Goal: Task Accomplishment & Management: Manage account settings

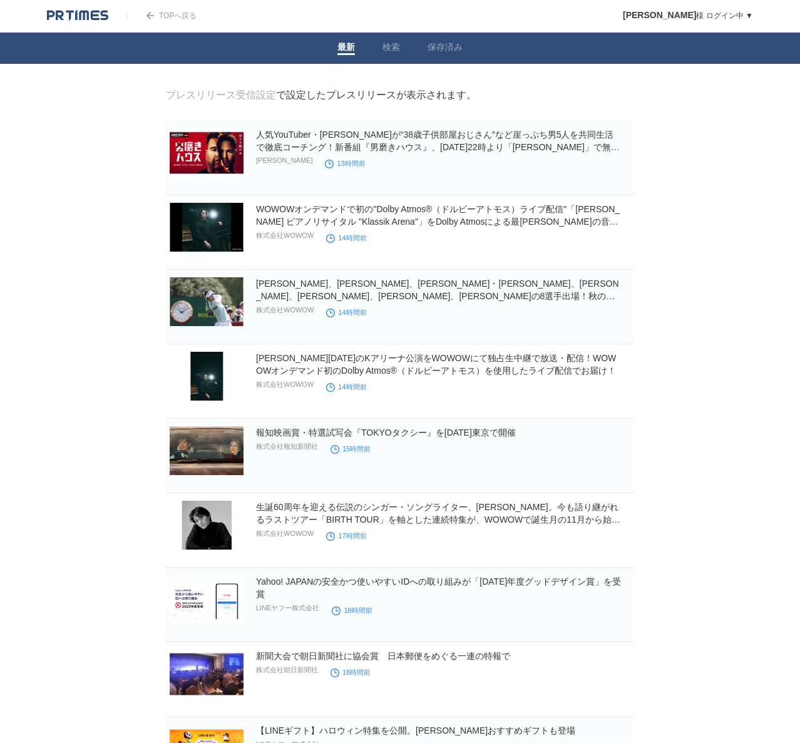
click at [90, 14] on img at bounding box center [77, 15] width 61 height 13
click at [453, 44] on link "保存済み" at bounding box center [444, 48] width 35 height 13
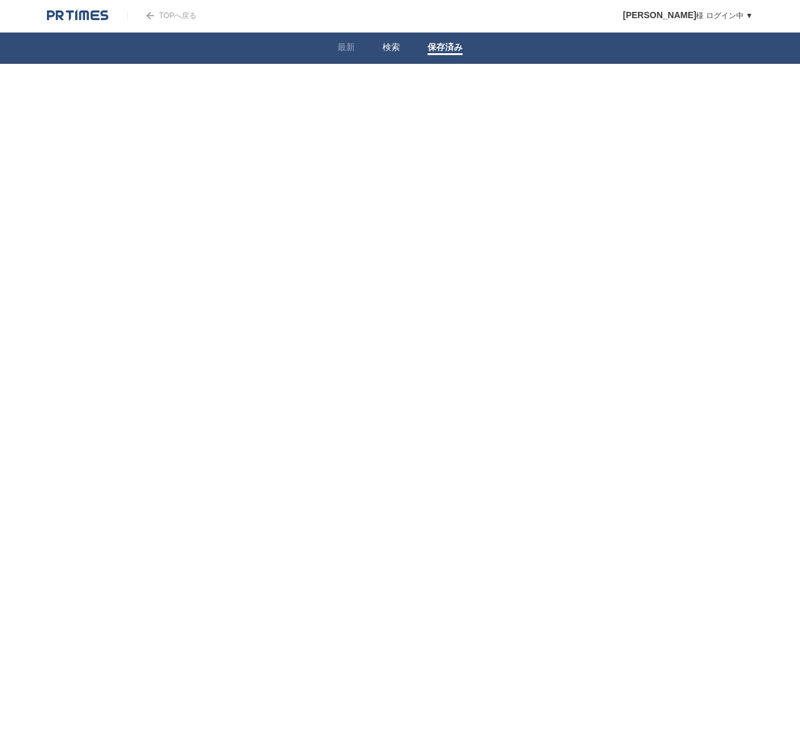
click at [383, 45] on link "検索" at bounding box center [391, 48] width 18 height 13
click at [280, 160] on link "企業情報" at bounding box center [283, 155] width 33 height 9
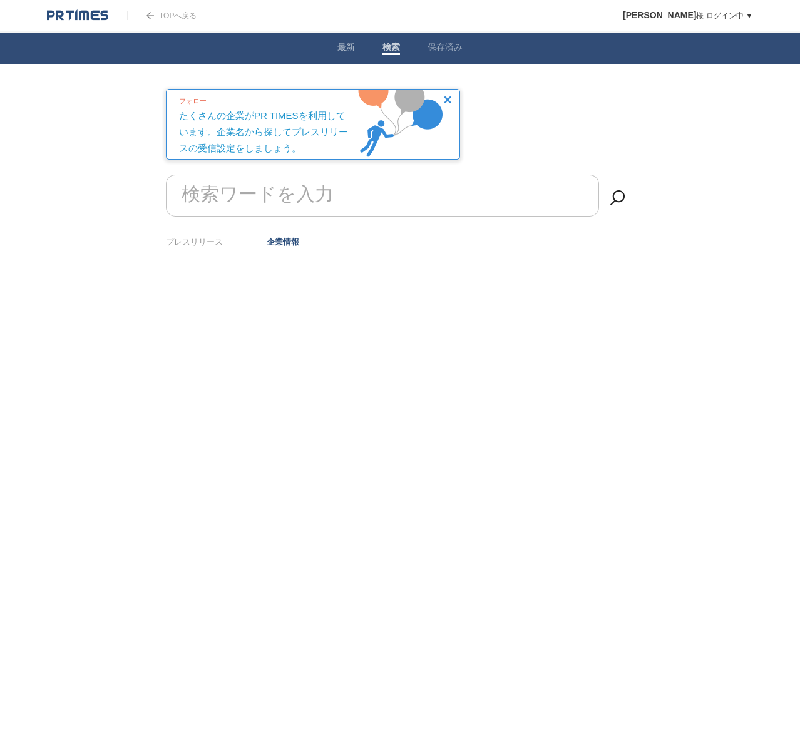
click at [338, 44] on link "最新" at bounding box center [346, 48] width 18 height 13
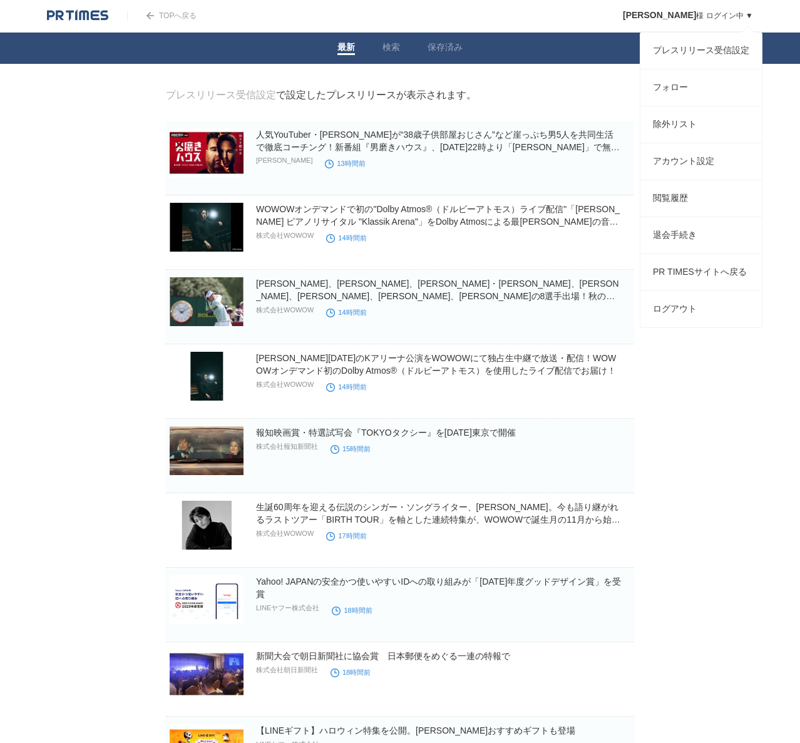
click at [686, 14] on span "[PERSON_NAME]" at bounding box center [659, 15] width 73 height 10
click at [683, 98] on link "フォロー" at bounding box center [700, 87] width 121 height 36
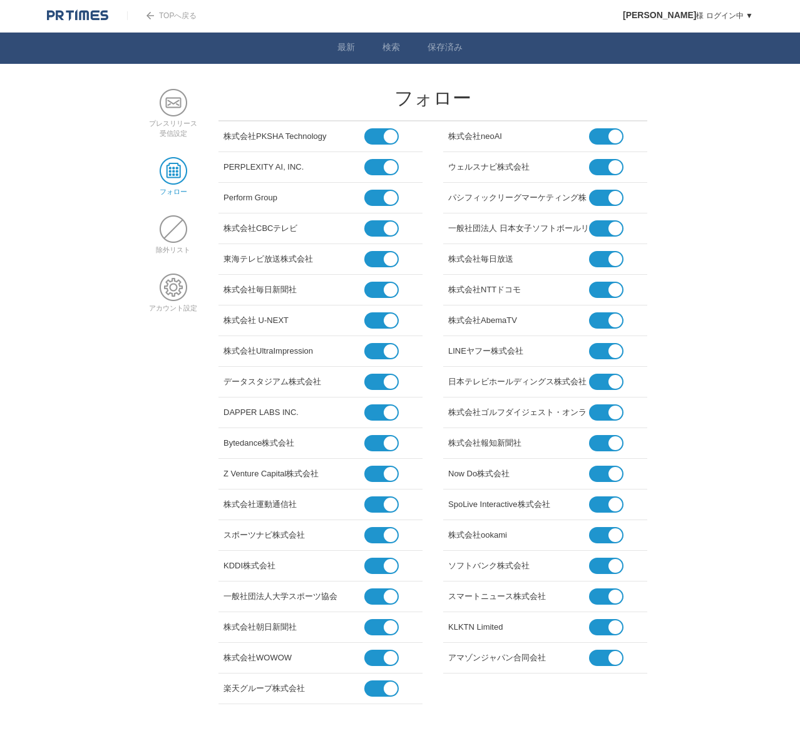
click at [375, 191] on span at bounding box center [376, 198] width 24 height 16
click at [0, 0] on input "checkbox" at bounding box center [0, 0] width 0 height 0
click at [375, 221] on span at bounding box center [376, 228] width 24 height 16
click at [0, 0] on input "checkbox" at bounding box center [0, 0] width 0 height 0
click at [373, 259] on span at bounding box center [376, 259] width 24 height 16
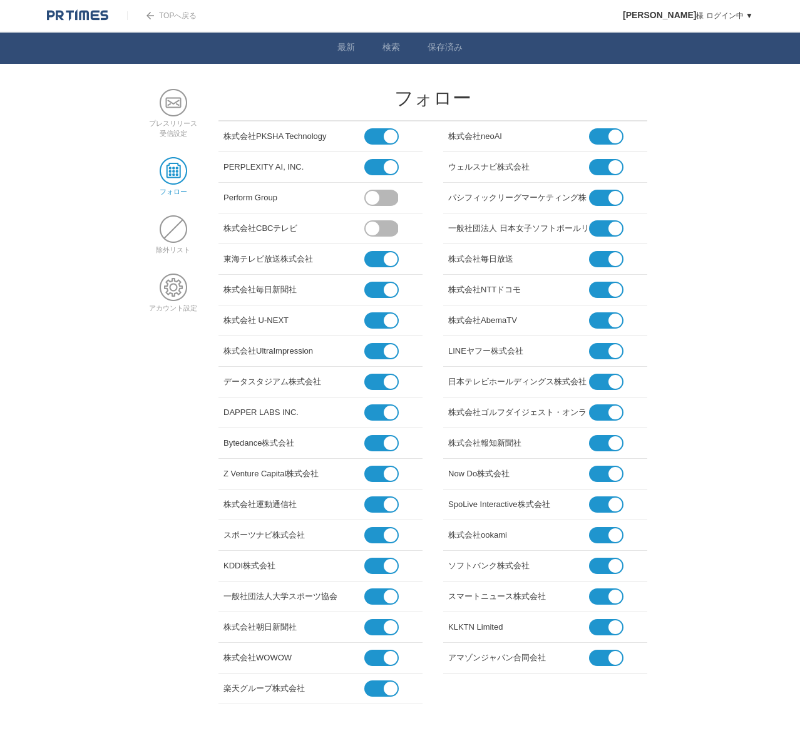
click at [0, 0] on input "checkbox" at bounding box center [0, 0] width 0 height 0
click at [374, 288] on span at bounding box center [376, 290] width 24 height 16
click at [0, 0] on input "checkbox" at bounding box center [0, 0] width 0 height 0
click at [373, 320] on span at bounding box center [376, 320] width 24 height 16
click at [0, 0] on input "checkbox" at bounding box center [0, 0] width 0 height 0
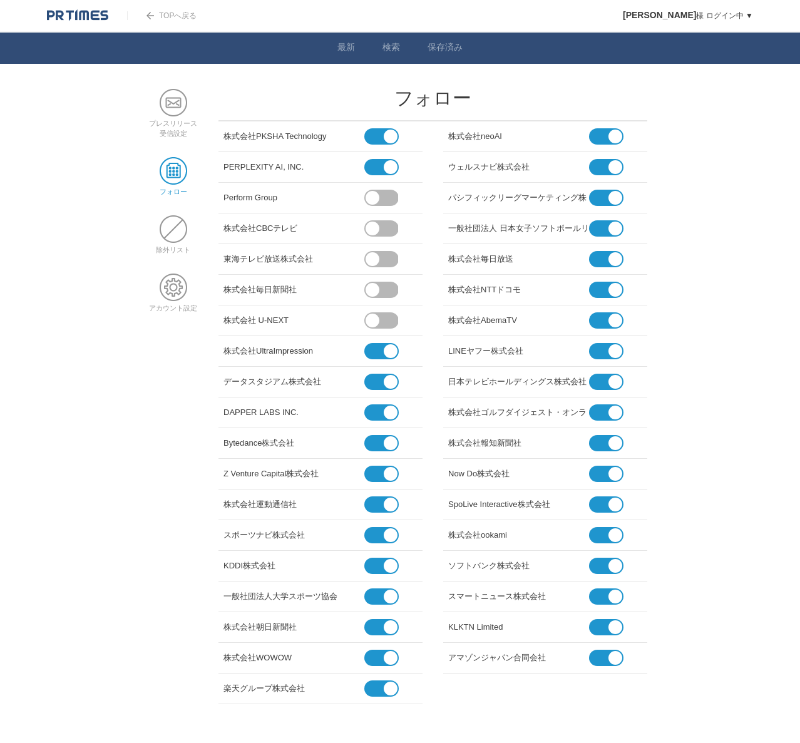
click at [372, 354] on span at bounding box center [376, 351] width 24 height 16
click at [0, 0] on input "checkbox" at bounding box center [0, 0] width 0 height 0
click at [374, 378] on span at bounding box center [376, 382] width 24 height 16
click at [0, 0] on input "checkbox" at bounding box center [0, 0] width 0 height 0
click at [374, 409] on span at bounding box center [376, 412] width 24 height 16
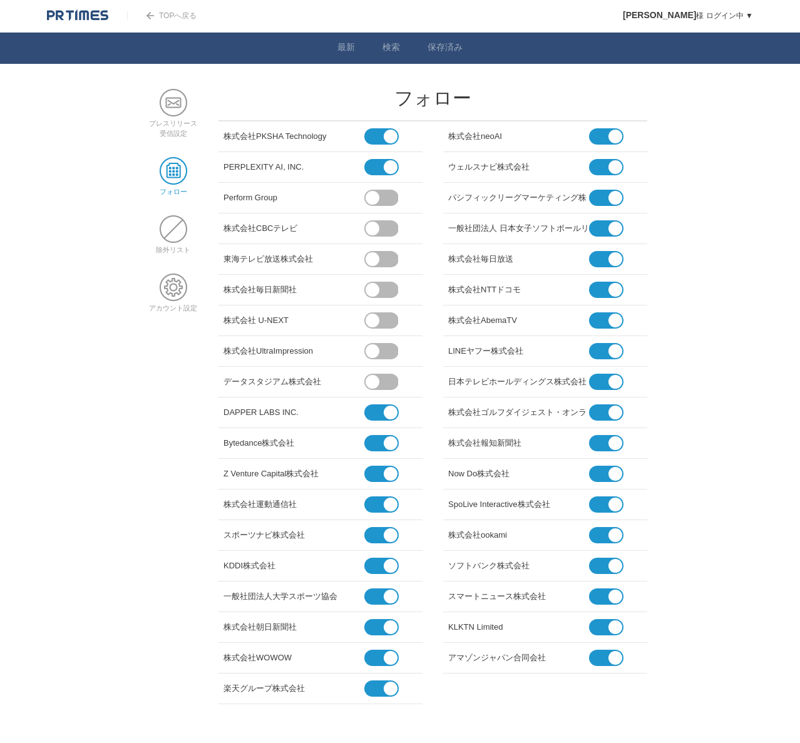
click at [0, 0] on input "checkbox" at bounding box center [0, 0] width 0 height 0
click at [376, 505] on span at bounding box center [376, 504] width 24 height 16
click at [0, 0] on input "checkbox" at bounding box center [0, 0] width 0 height 0
click at [370, 591] on span at bounding box center [376, 596] width 24 height 16
click at [0, 0] on input "checkbox" at bounding box center [0, 0] width 0 height 0
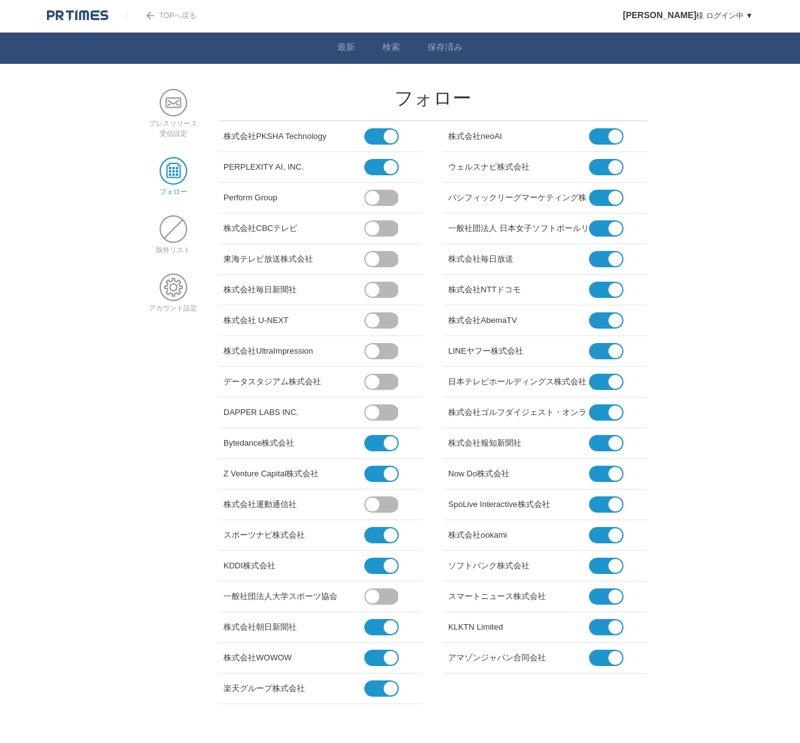
click at [371, 626] on span at bounding box center [376, 627] width 24 height 16
click at [0, 0] on input "checkbox" at bounding box center [0, 0] width 0 height 0
drag, startPoint x: 376, startPoint y: 658, endPoint x: 374, endPoint y: 688, distance: 30.1
click at [376, 658] on span at bounding box center [376, 658] width 24 height 16
click at [0, 0] on input "checkbox" at bounding box center [0, 0] width 0 height 0
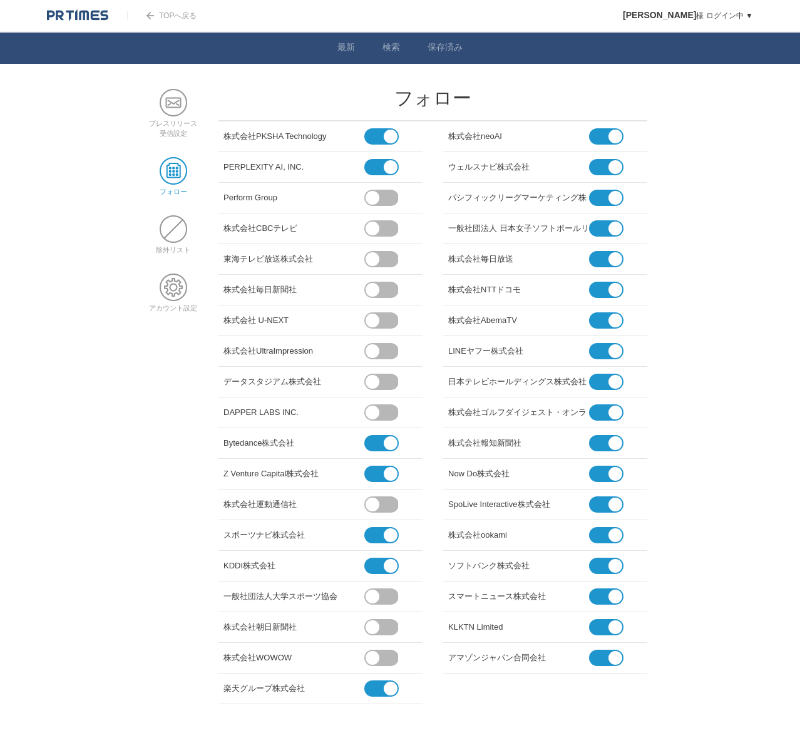
click at [597, 197] on span at bounding box center [601, 198] width 24 height 16
click at [0, 0] on input "checkbox" at bounding box center [0, 0] width 0 height 0
click at [595, 230] on span at bounding box center [601, 228] width 24 height 16
click at [0, 0] on input "checkbox" at bounding box center [0, 0] width 0 height 0
click at [598, 262] on span at bounding box center [601, 259] width 24 height 16
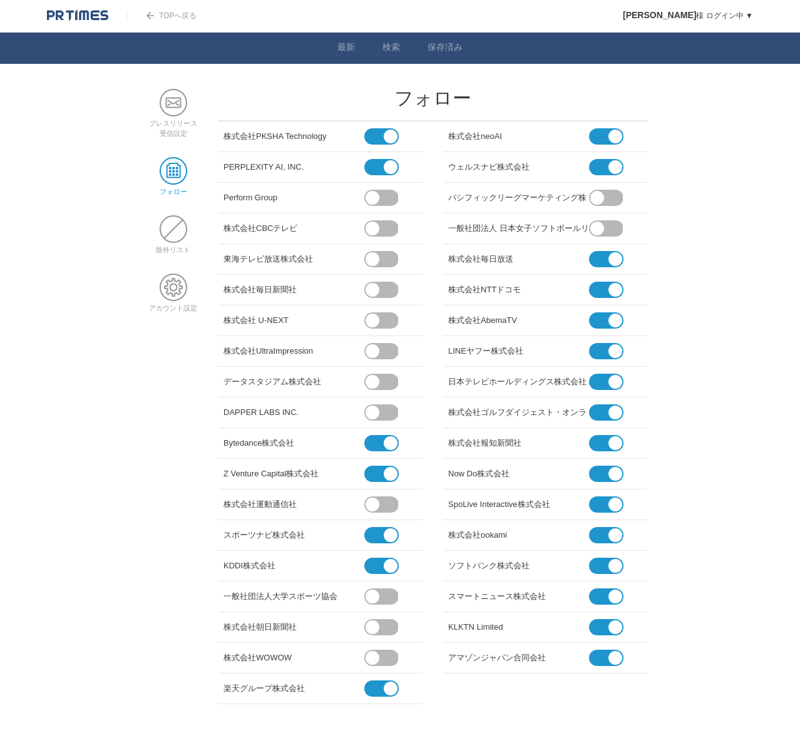
click at [0, 0] on input "checkbox" at bounding box center [0, 0] width 0 height 0
click at [600, 320] on span at bounding box center [601, 320] width 24 height 16
click at [0, 0] on input "checkbox" at bounding box center [0, 0] width 0 height 0
click at [597, 382] on span at bounding box center [601, 382] width 24 height 16
click at [0, 0] on input "checkbox" at bounding box center [0, 0] width 0 height 0
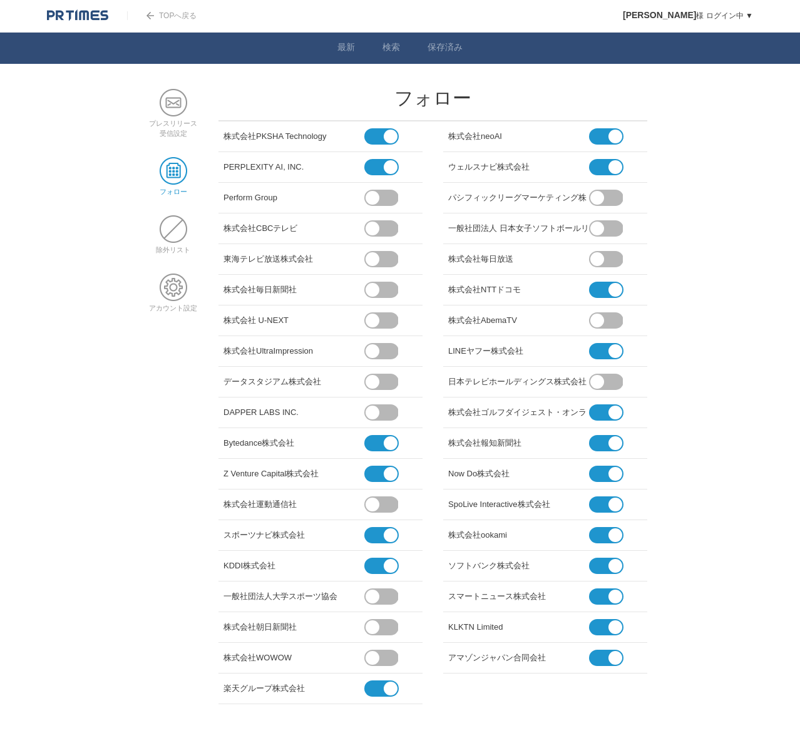
click at [598, 413] on span at bounding box center [601, 412] width 24 height 16
click at [0, 0] on input "checkbox" at bounding box center [0, 0] width 0 height 0
click at [595, 438] on span at bounding box center [601, 443] width 24 height 16
click at [0, 0] on input "checkbox" at bounding box center [0, 0] width 0 height 0
drag, startPoint x: 598, startPoint y: 474, endPoint x: 591, endPoint y: 474, distance: 6.9
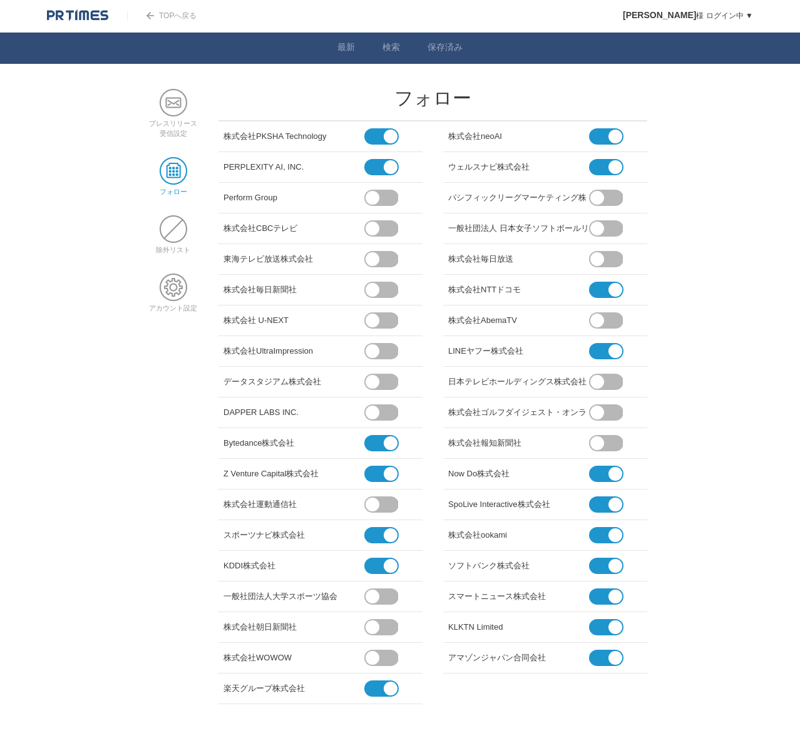
click at [598, 474] on span at bounding box center [601, 474] width 24 height 16
click at [0, 0] on input "checkbox" at bounding box center [0, 0] width 0 height 0
click at [598, 500] on span at bounding box center [601, 504] width 24 height 16
click at [0, 0] on input "checkbox" at bounding box center [0, 0] width 0 height 0
drag, startPoint x: 597, startPoint y: 530, endPoint x: 596, endPoint y: 537, distance: 6.9
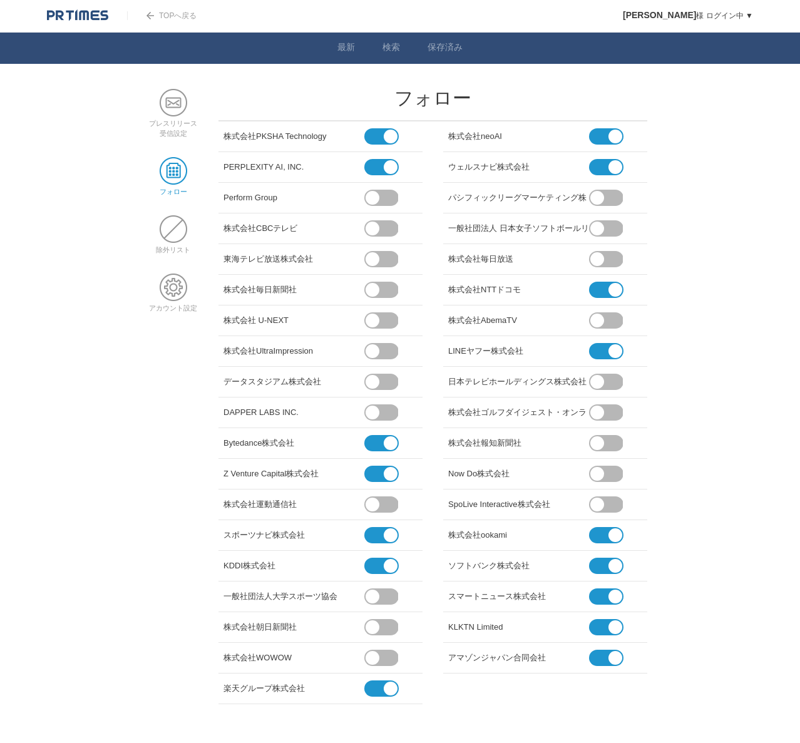
click at [597, 531] on span at bounding box center [601, 535] width 24 height 16
click at [0, 0] on input "checkbox" at bounding box center [0, 0] width 0 height 0
drag, startPoint x: 448, startPoint y: 625, endPoint x: 528, endPoint y: 628, distance: 80.8
click at [521, 627] on div "KLKTN Limited" at bounding box center [518, 625] width 141 height 16
drag, startPoint x: 528, startPoint y: 628, endPoint x: 448, endPoint y: 630, distance: 80.2
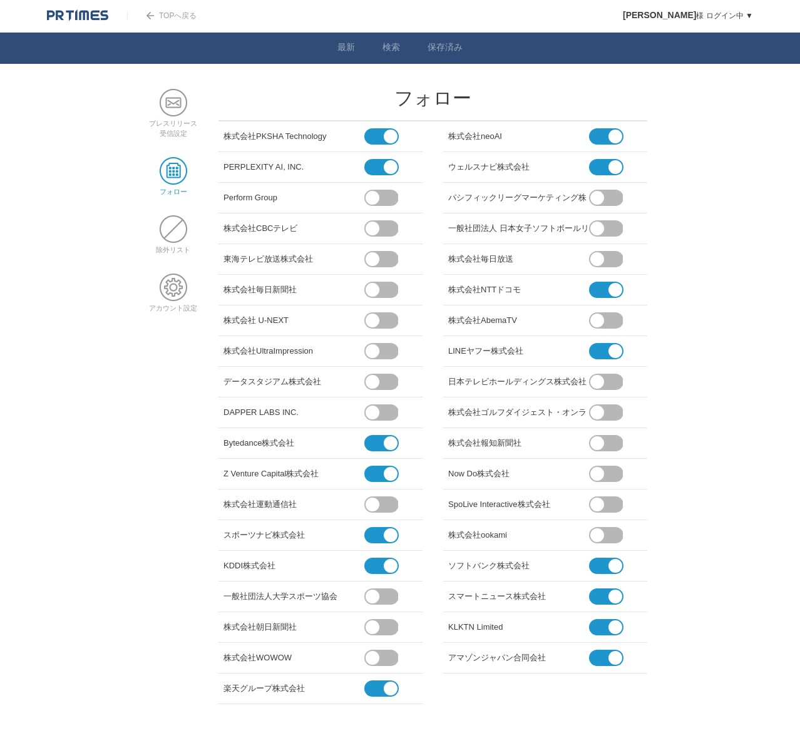
click at [448, 630] on div "KLKTN Limited" at bounding box center [518, 625] width 141 height 16
copy div "KLKTN Limited"
click at [600, 630] on span at bounding box center [601, 627] width 24 height 16
click at [0, 0] on input "checkbox" at bounding box center [0, 0] width 0 height 0
drag, startPoint x: 711, startPoint y: 557, endPoint x: 709, endPoint y: 551, distance: 6.7
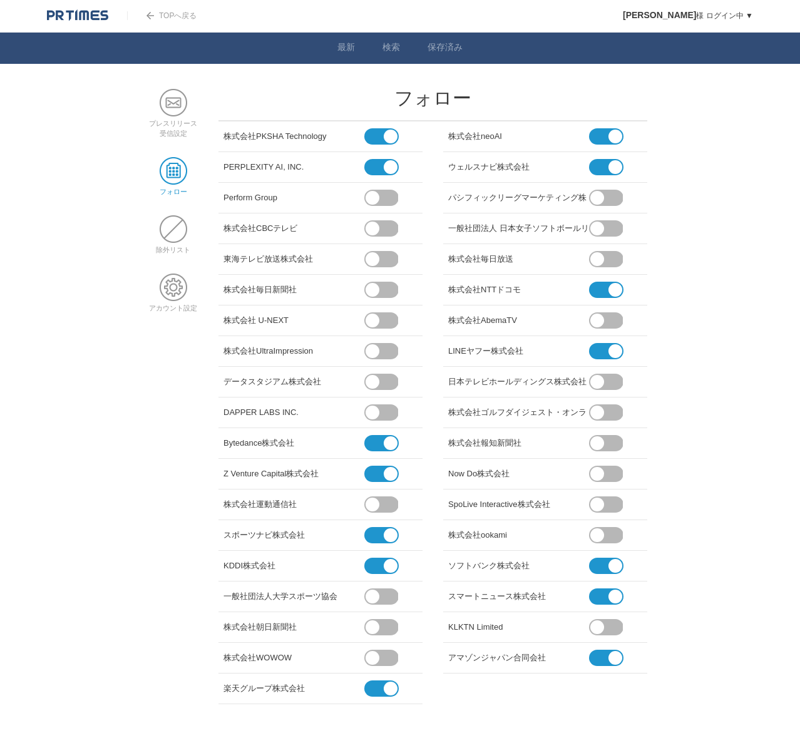
click at [711, 554] on body "TOPへ戻る 瀬尾充矢 様 ログイン中 ▼ プレスリリース受信設定 フォロー 除外リスト アカウント設定 閲覧履歴 退会手続き PR TIMESサイトへ戻る …" at bounding box center [400, 352] width 800 height 704
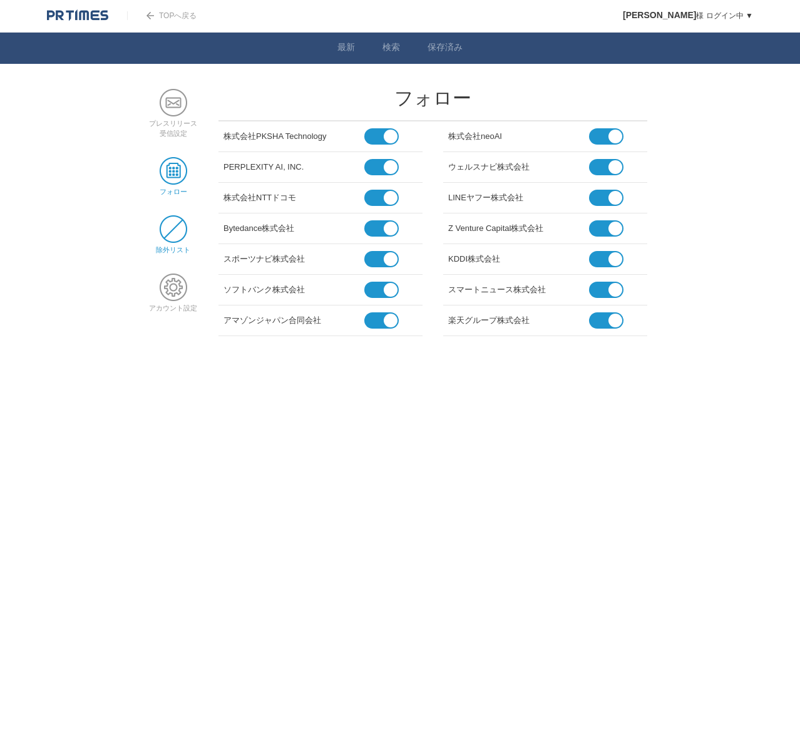
click at [180, 231] on span at bounding box center [174, 229] width 28 height 28
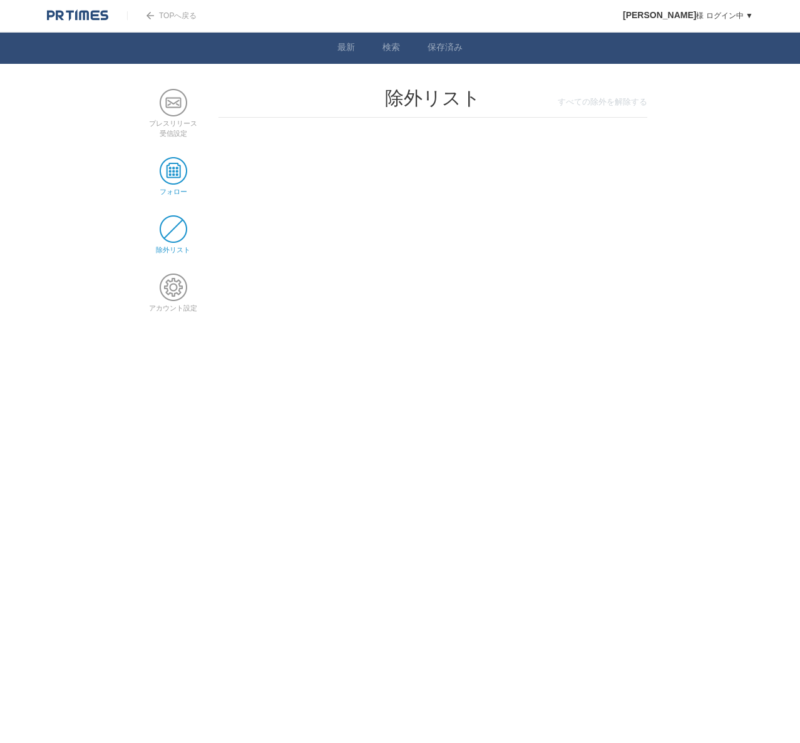
click at [165, 171] on span at bounding box center [174, 171] width 28 height 28
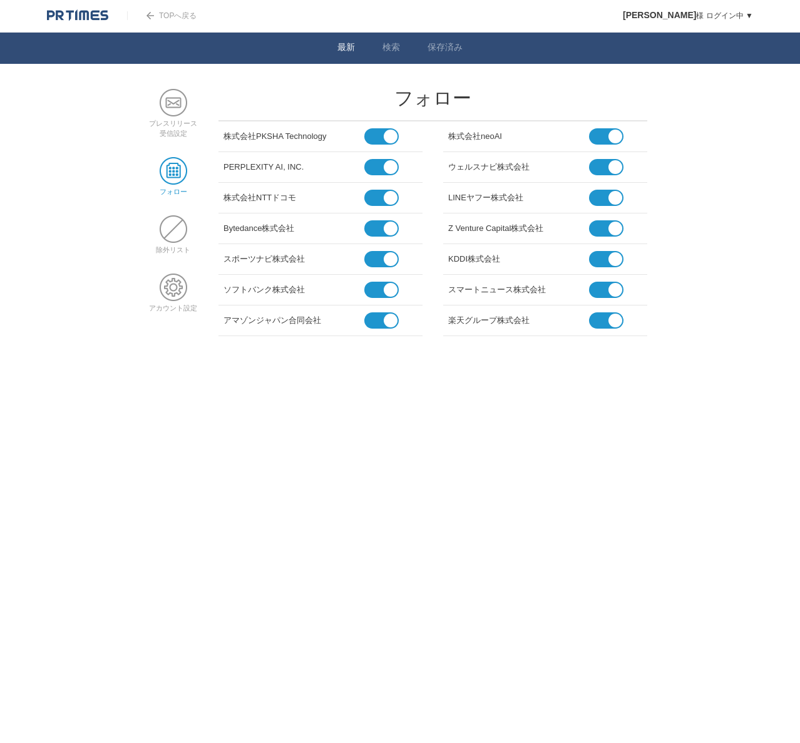
click at [334, 35] on li "最新" at bounding box center [346, 48] width 45 height 31
drag, startPoint x: 333, startPoint y: 41, endPoint x: 342, endPoint y: 46, distance: 10.6
click at [334, 41] on li "最新" at bounding box center [346, 48] width 45 height 31
click at [342, 46] on link "最新" at bounding box center [346, 48] width 18 height 13
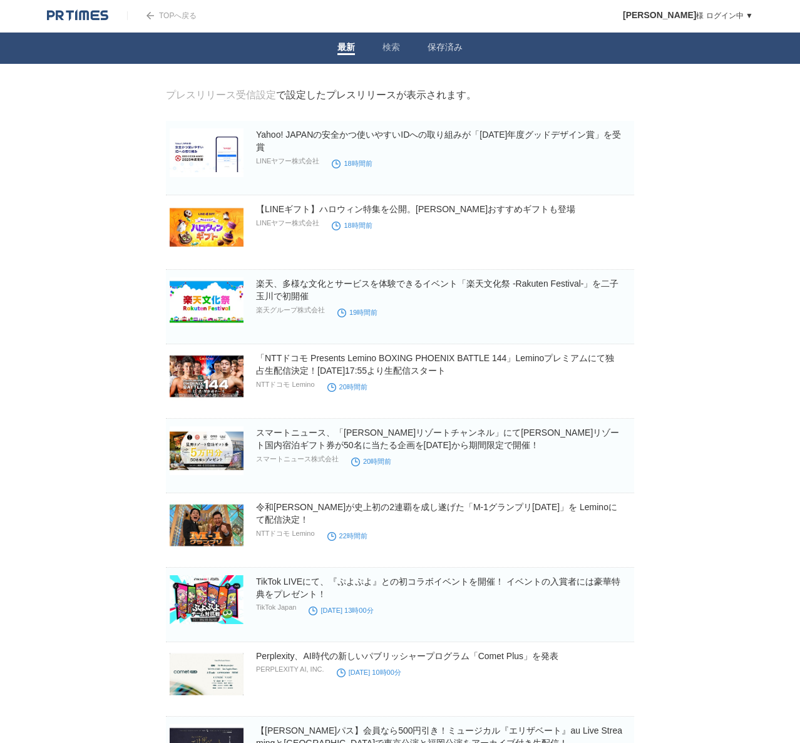
click at [386, 49] on link "検索" at bounding box center [391, 48] width 18 height 13
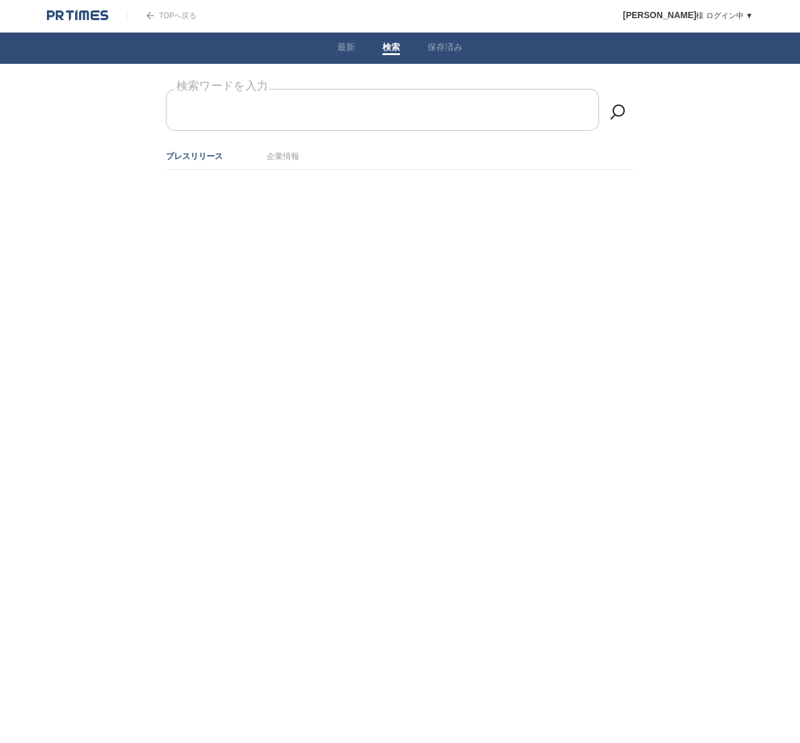
click at [300, 89] on form "検索ワードを入力" at bounding box center [400, 89] width 468 height 0
paste input "ブレインパッド"
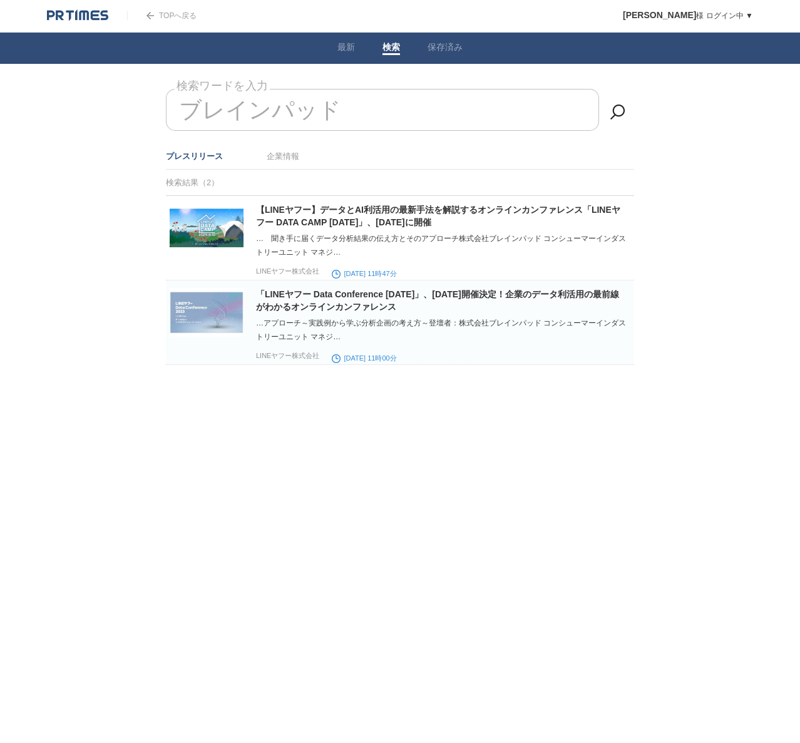
click at [294, 157] on link "企業情報" at bounding box center [283, 155] width 33 height 9
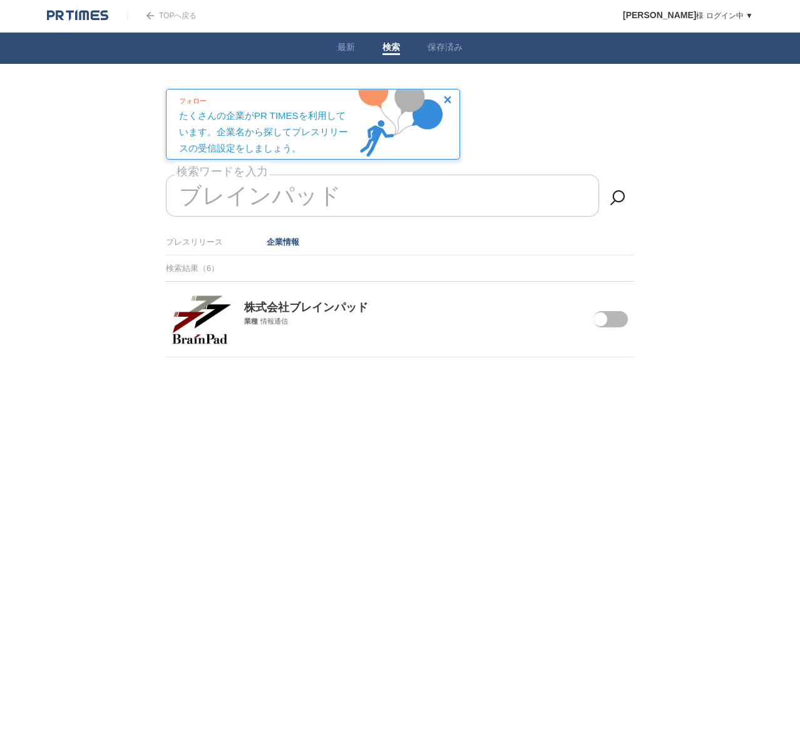
click at [611, 314] on span at bounding box center [601, 327] width 53 height 33
click at [0, 0] on input "checkbox" at bounding box center [0, 0] width 0 height 0
click at [256, 203] on input "ブレインパッド" at bounding box center [382, 196] width 433 height 42
drag, startPoint x: 171, startPoint y: 177, endPoint x: 157, endPoint y: 175, distance: 14.4
click at [158, 175] on main "プレスリリース受信設定 で設定したプレスリリースが表示されます。 Yahoo! JAPANの安全かつ使いやすいIDへの取り組みが「2025年度グッドデザイン賞…" at bounding box center [399, 254] width 507 height 331
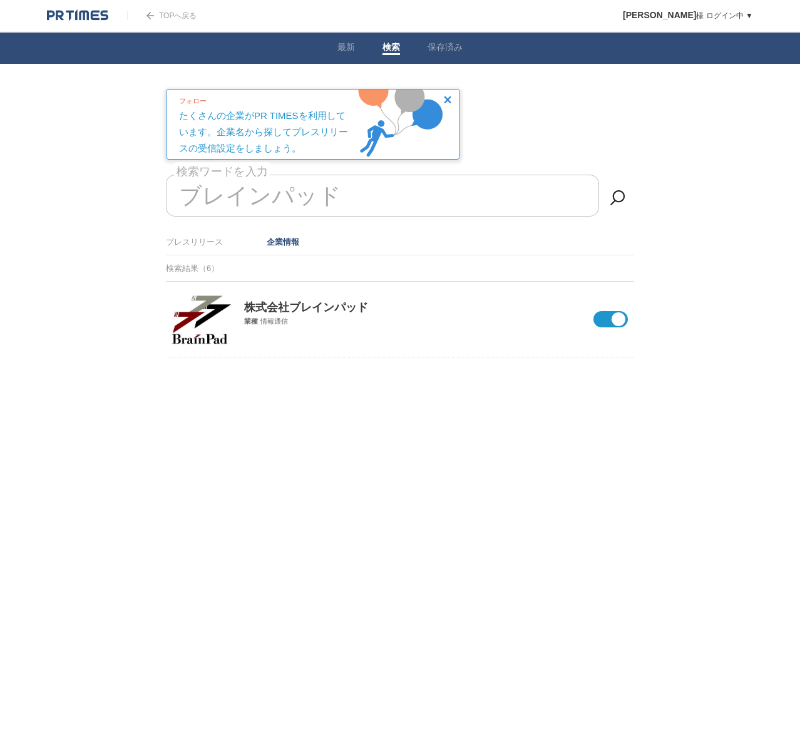
paste input "Appier Group"
type input "ブレインパッド Appier Group"
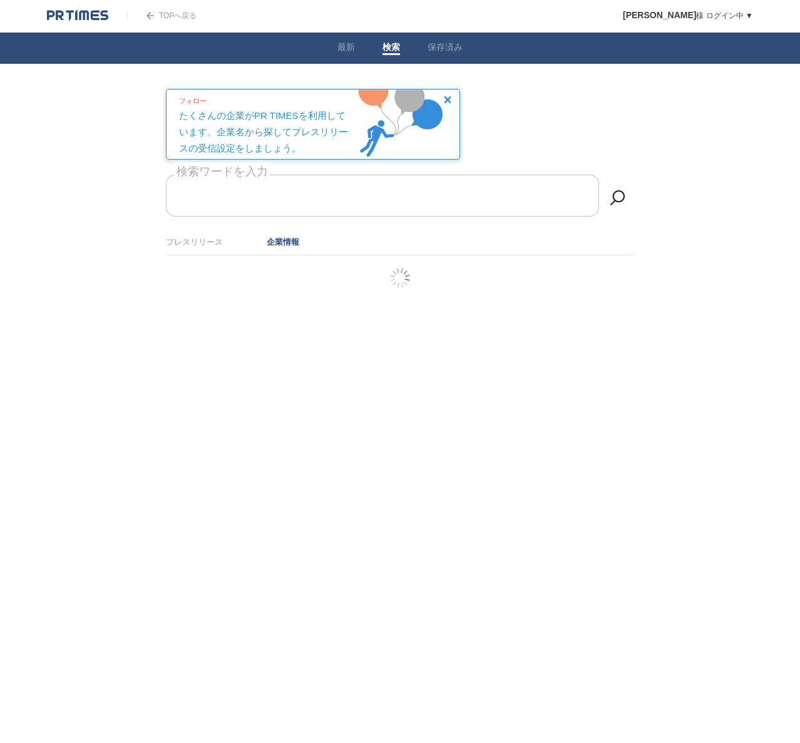
paste input "Appier Group"
click at [625, 317] on span at bounding box center [601, 327] width 53 height 33
click at [0, 0] on input "checkbox" at bounding box center [0, 0] width 0 height 0
drag, startPoint x: 399, startPoint y: 198, endPoint x: 161, endPoint y: 198, distance: 238.5
click at [148, 197] on main "プレスリリース受信設定 で設定したプレスリリースが表示されます。 Yahoo! JAPANの安全かつ使いやすいIDへの取り組みが「2025年度グッドデザイン賞…" at bounding box center [399, 254] width 507 height 331
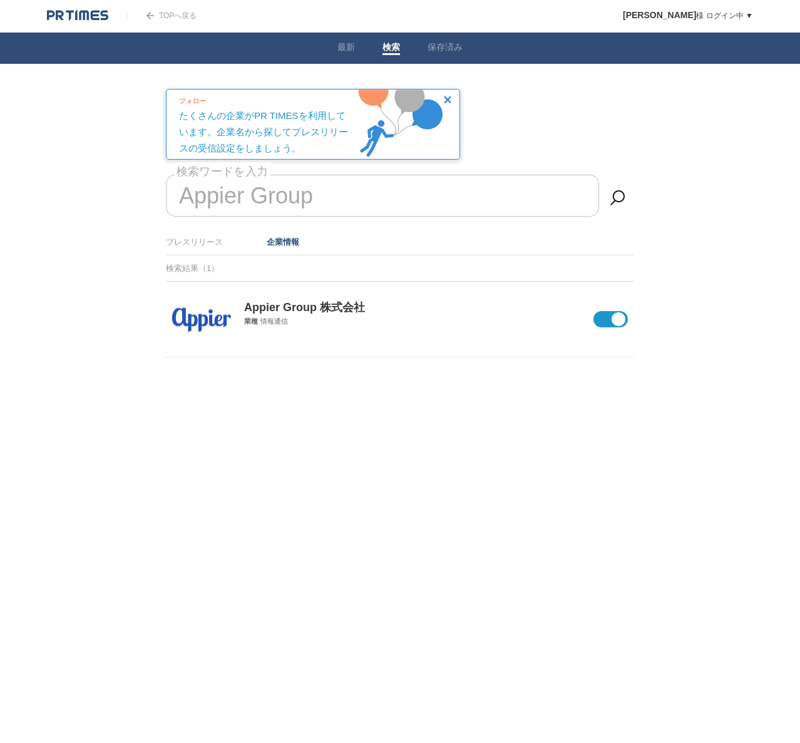
drag, startPoint x: 179, startPoint y: 198, endPoint x: 416, endPoint y: 212, distance: 237.0
click at [416, 212] on input "Appier Group" at bounding box center [382, 196] width 433 height 42
click at [407, 205] on input "Appier Group" at bounding box center [382, 196] width 433 height 42
click at [320, 204] on input "Appier Group" at bounding box center [382, 196] width 433 height 42
type input "A"
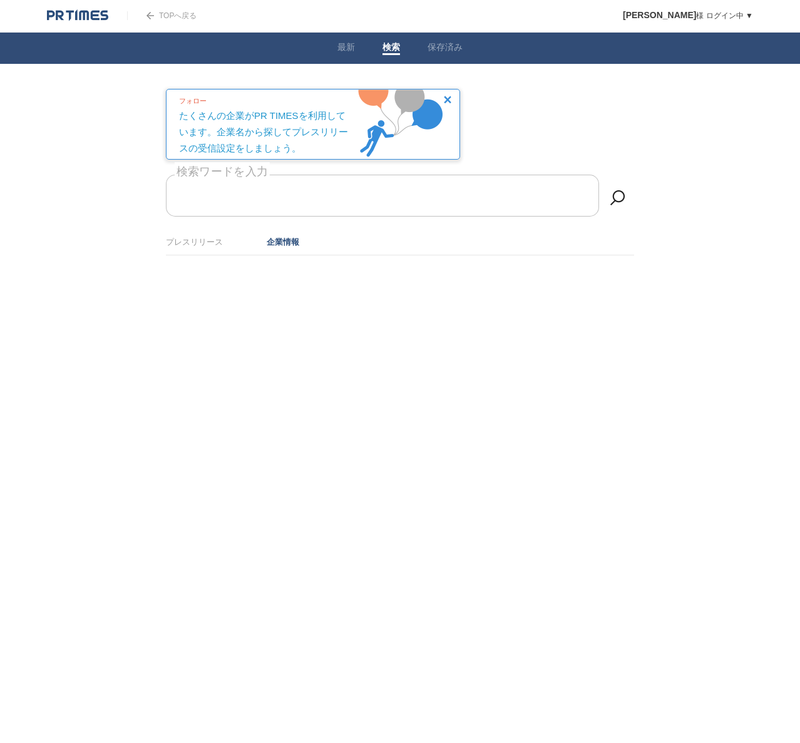
paste input "ダブルスタンダード"
click at [617, 318] on span at bounding box center [601, 327] width 53 height 33
click at [0, 0] on input "checkbox" at bounding box center [0, 0] width 0 height 0
drag, startPoint x: 385, startPoint y: 198, endPoint x: 146, endPoint y: 202, distance: 238.5
click at [146, 202] on main "プレスリリース受信設定 で設定したプレスリリースが表示されます。 Yahoo! JAPANの安全かつ使いやすいIDへの取り組みが「2025年度グッドデザイン賞…" at bounding box center [399, 254] width 507 height 331
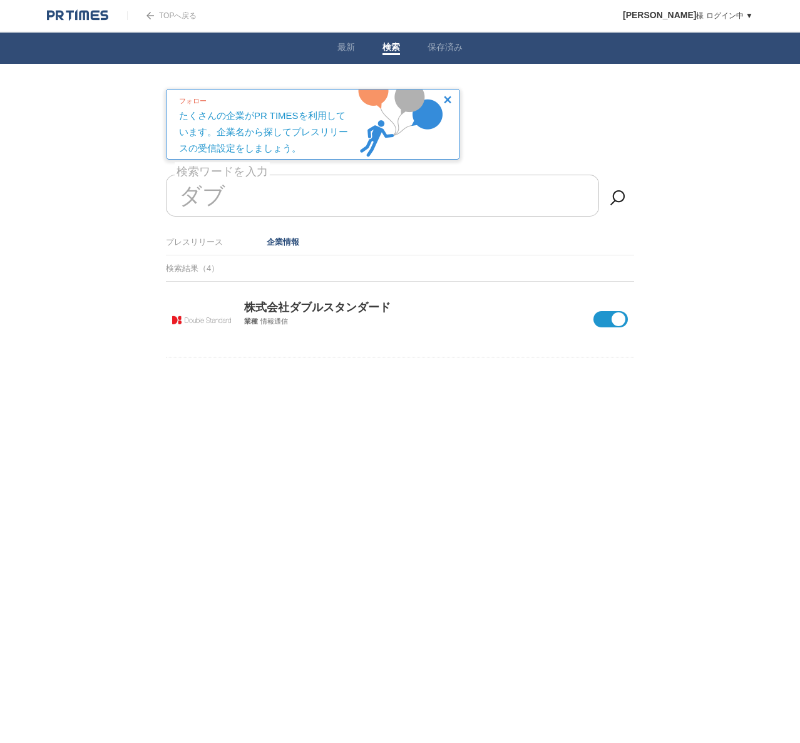
type input "ダ"
paste input "ENECHANGE"
click at [621, 317] on span at bounding box center [601, 327] width 53 height 33
click at [0, 0] on input "checkbox" at bounding box center [0, 0] width 0 height 0
drag, startPoint x: 351, startPoint y: 200, endPoint x: 143, endPoint y: 198, distance: 207.8
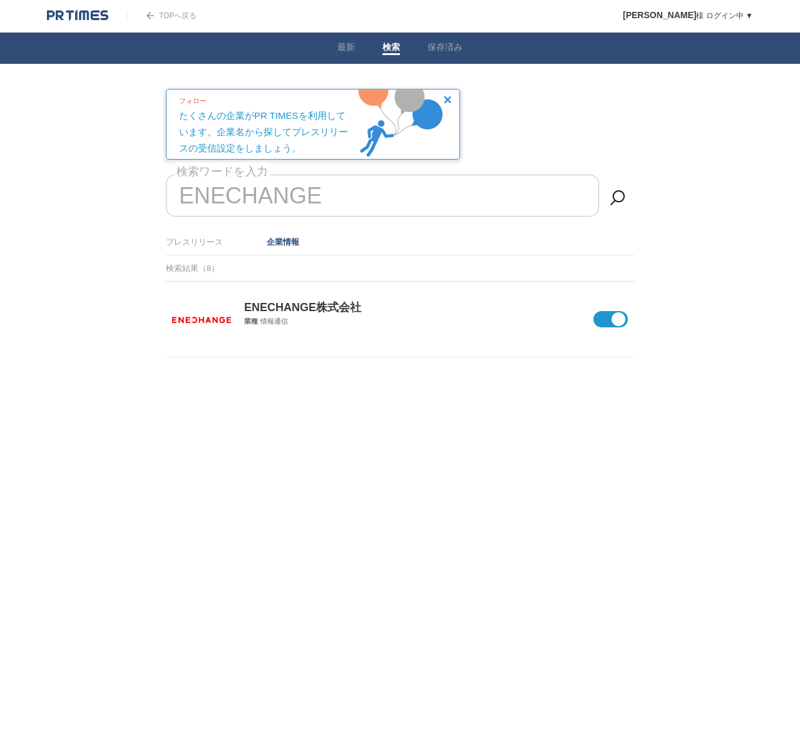
click at [144, 198] on body "TOPへ戻る 瀬尾充矢 様 ログイン中 ▼ プレスリリース受信設定 フォロー 除外リスト アカウント設定 閲覧履歴 退会手続き PR TIMESサイトへ戻る …" at bounding box center [400, 210] width 800 height 420
type input "E"
paste input "FRONTEO"
click at [625, 317] on span at bounding box center [601, 327] width 53 height 33
click at [0, 0] on input "checkbox" at bounding box center [0, 0] width 0 height 0
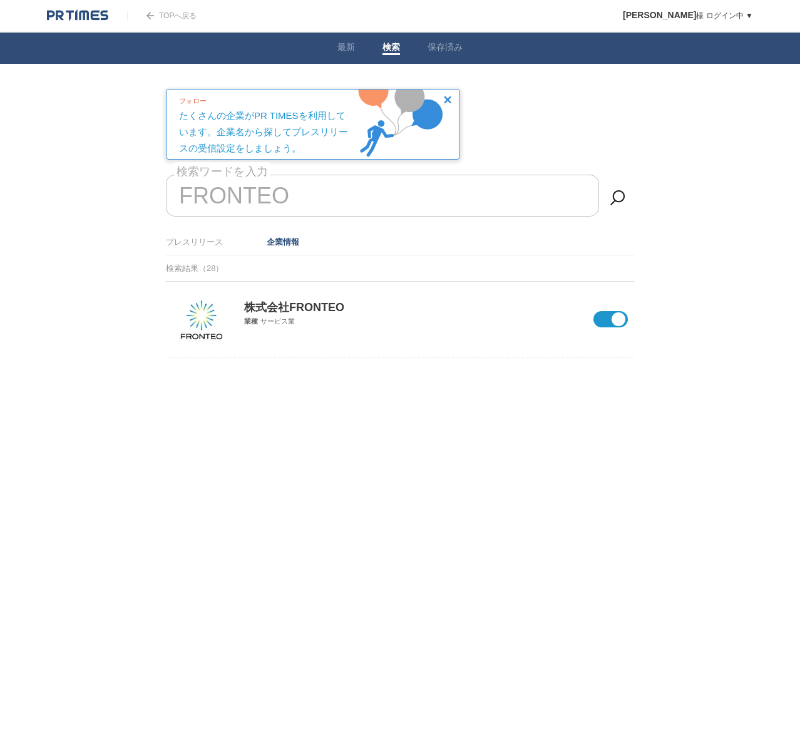
click at [307, 210] on input "FRONTEO" at bounding box center [382, 196] width 433 height 42
type input "F"
paste input "HEROZ"
click at [613, 320] on span at bounding box center [601, 327] width 53 height 33
click at [0, 0] on input "checkbox" at bounding box center [0, 0] width 0 height 0
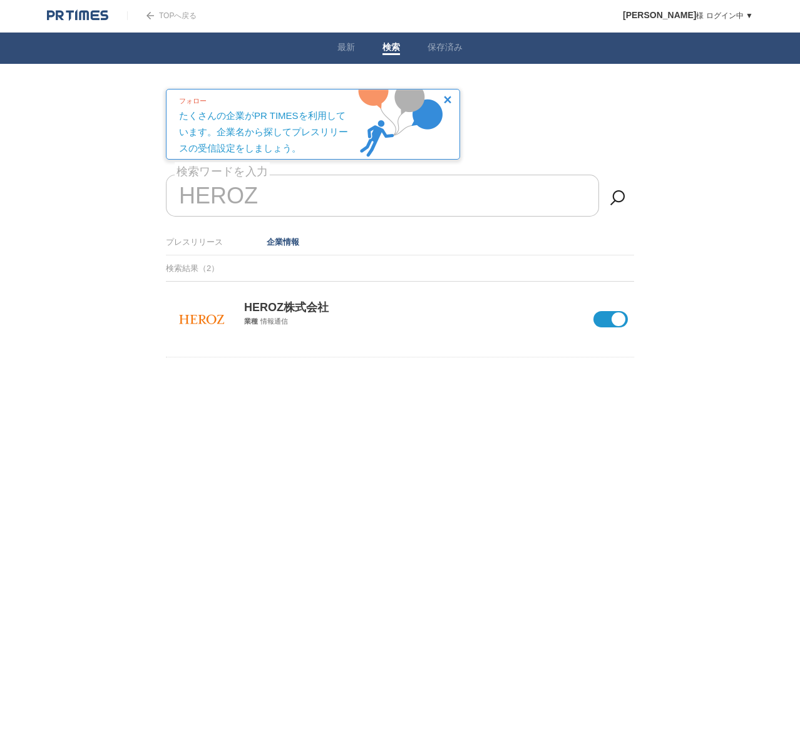
drag, startPoint x: 284, startPoint y: 198, endPoint x: 68, endPoint y: 196, distance: 215.9
click at [68, 196] on body "TOPへ戻る 瀬尾充矢 様 ログイン中 ▼ プレスリリース受信設定 フォロー 除外リスト アカウント設定 閲覧履歴 退会手続き PR TIMESサイトへ戻る …" at bounding box center [400, 210] width 800 height 420
type input "H"
paste input "ユーザーローカル"
click at [613, 320] on span at bounding box center [601, 327] width 53 height 33
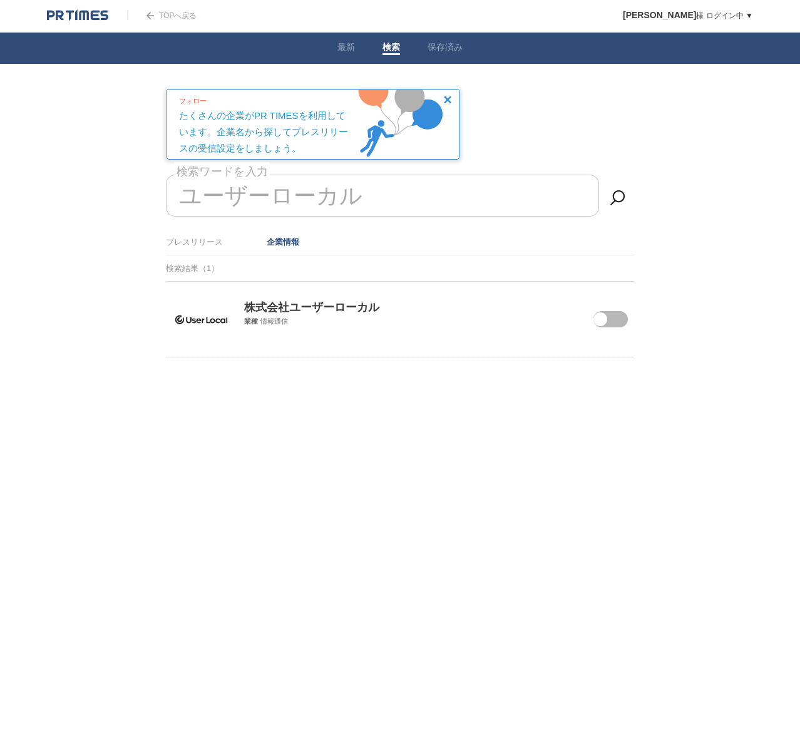
click at [0, 0] on input "checkbox" at bounding box center [0, 0] width 0 height 0
drag, startPoint x: 357, startPoint y: 190, endPoint x: 158, endPoint y: 192, distance: 199.0
click at [158, 192] on main "プレスリリース受信設定 で設定したプレスリリースが表示されます。 Yahoo! JAPANの安全かつ使いやすいIDへの取り組みが「2025年度グッドデザイン賞…" at bounding box center [399, 254] width 507 height 331
type input "ユ"
paste input "AI inside"
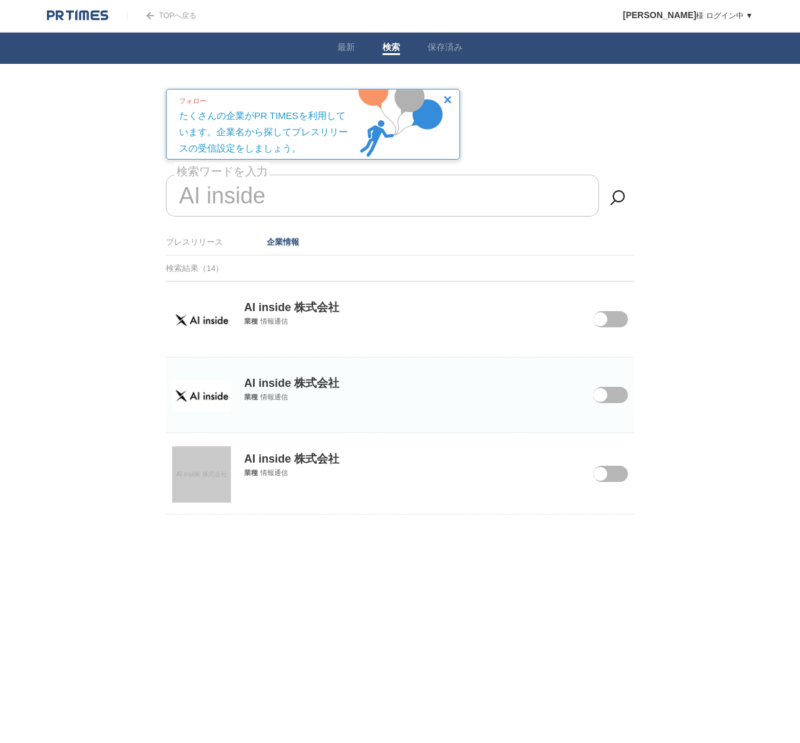
click at [324, 306] on p "AI inside 株式会社" at bounding box center [400, 298] width 468 height 33
click at [205, 320] on img at bounding box center [201, 320] width 59 height 32
click at [203, 389] on img at bounding box center [201, 395] width 59 height 32
click at [185, 493] on link "AI inside 株式会社" at bounding box center [201, 474] width 59 height 56
click at [625, 320] on span at bounding box center [601, 327] width 53 height 33
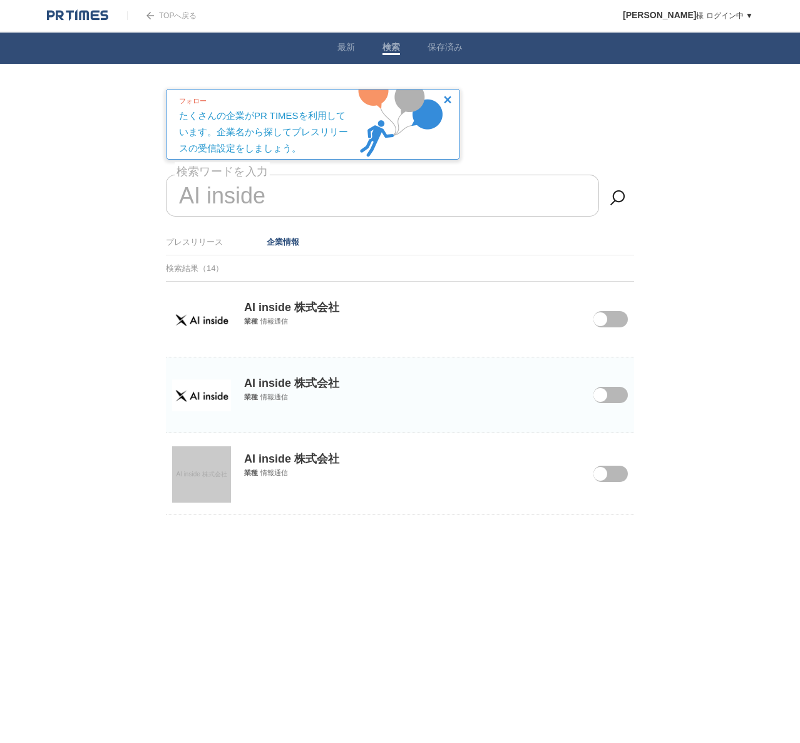
click at [0, 0] on input "checkbox" at bounding box center [0, 0] width 0 height 0
click at [264, 195] on input "AI inside" at bounding box center [382, 196] width 433 height 42
type input "A"
paste input "メタリアル"
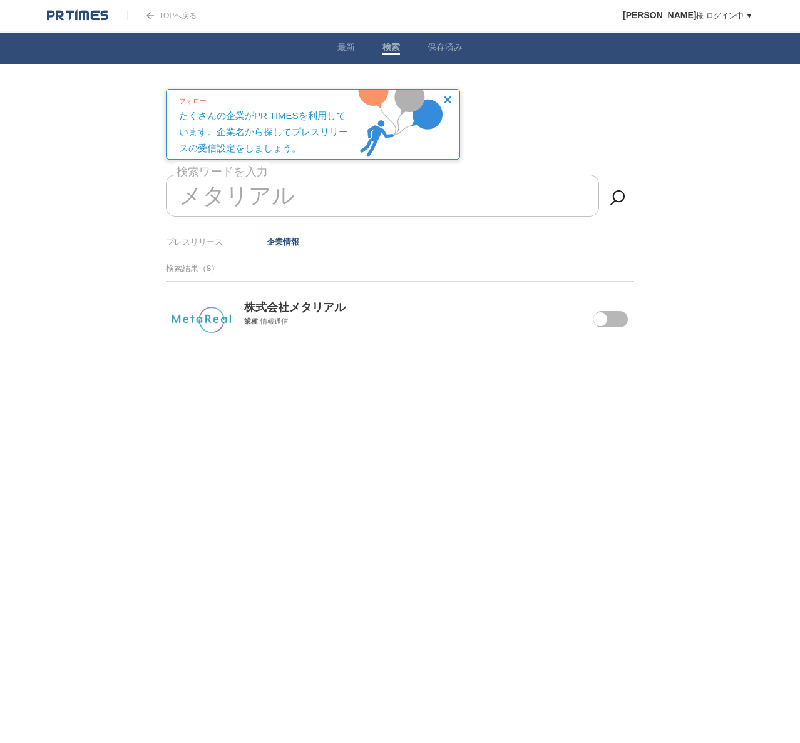
type input "メタリアル"
click at [618, 320] on span at bounding box center [601, 327] width 53 height 33
click at [0, 0] on input "checkbox" at bounding box center [0, 0] width 0 height 0
click at [361, 48] on li "最新" at bounding box center [346, 48] width 45 height 31
click at [351, 49] on link "最新" at bounding box center [346, 48] width 18 height 13
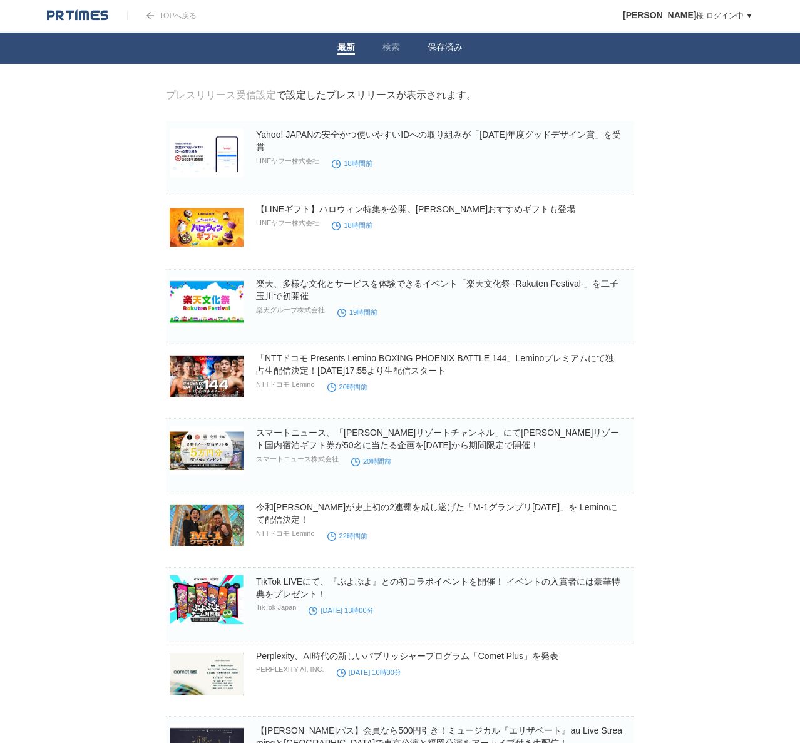
click at [437, 51] on link "保存済み" at bounding box center [444, 48] width 35 height 13
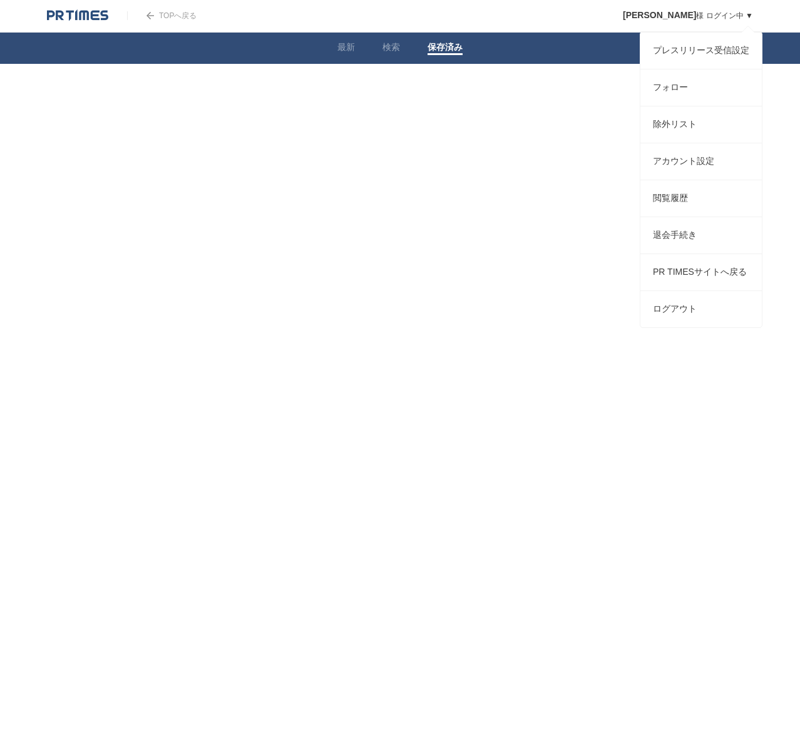
click at [684, 16] on span "[PERSON_NAME]" at bounding box center [659, 15] width 73 height 10
click at [654, 102] on link "フォロー" at bounding box center [700, 87] width 121 height 36
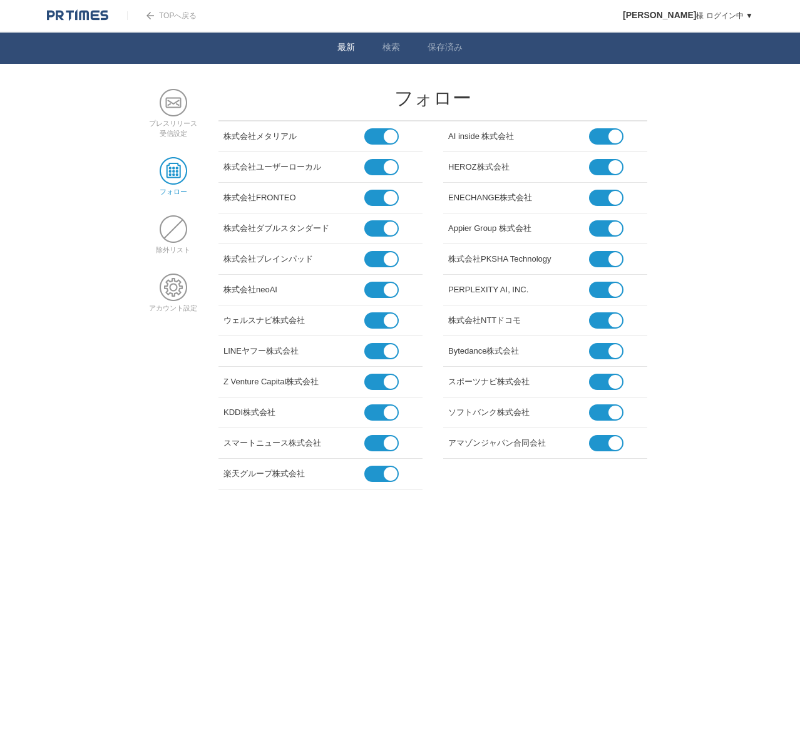
click at [348, 45] on link "最新" at bounding box center [346, 48] width 18 height 13
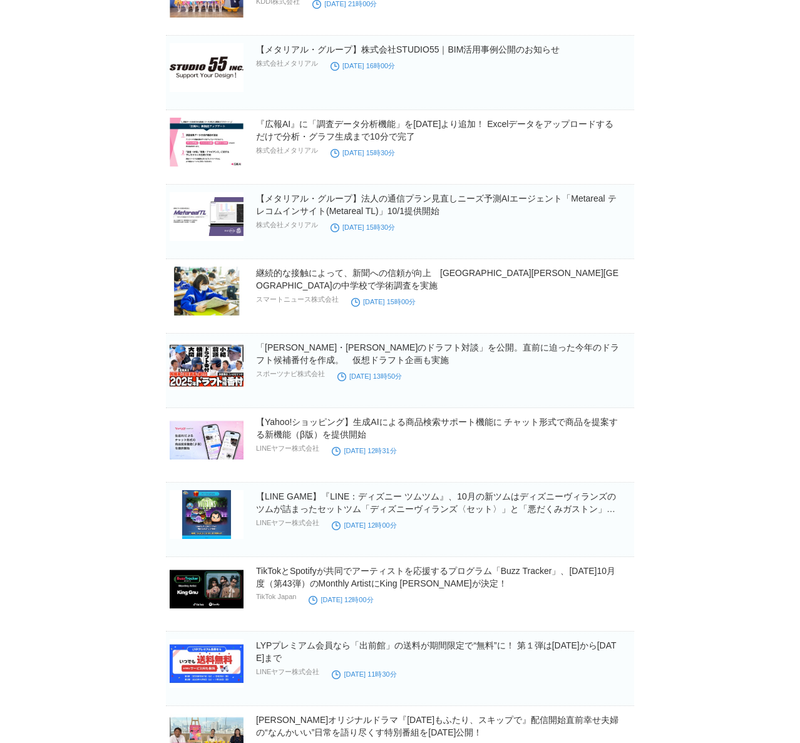
scroll to position [4122, 0]
